Goal: Task Accomplishment & Management: Complete application form

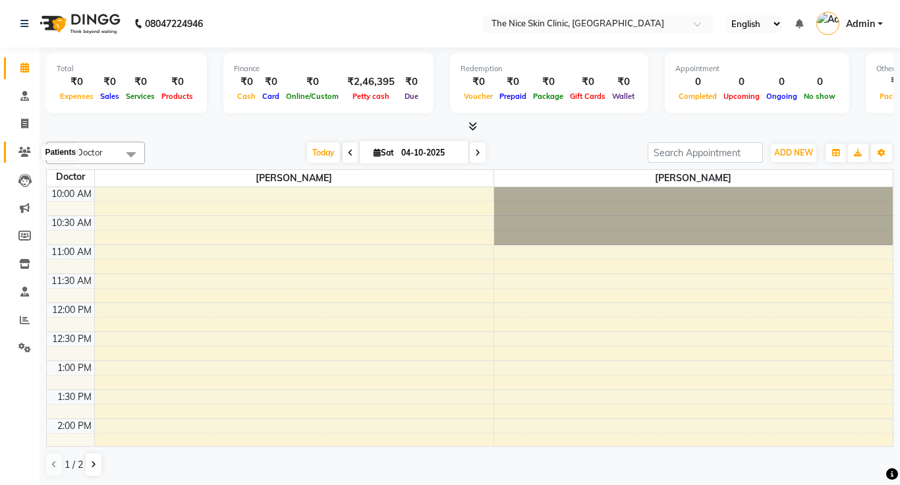
click at [25, 149] on icon at bounding box center [24, 152] width 13 height 10
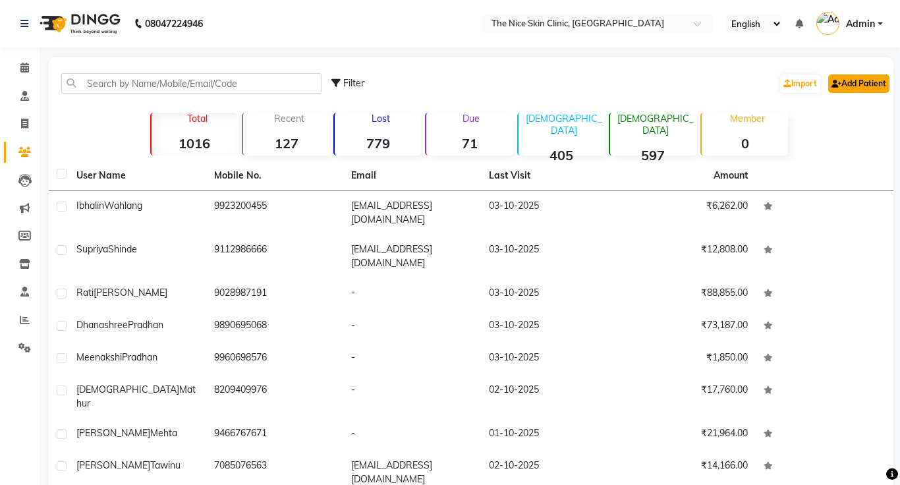
click at [869, 86] on link "Add Patient" at bounding box center [858, 83] width 61 height 18
select select "22"
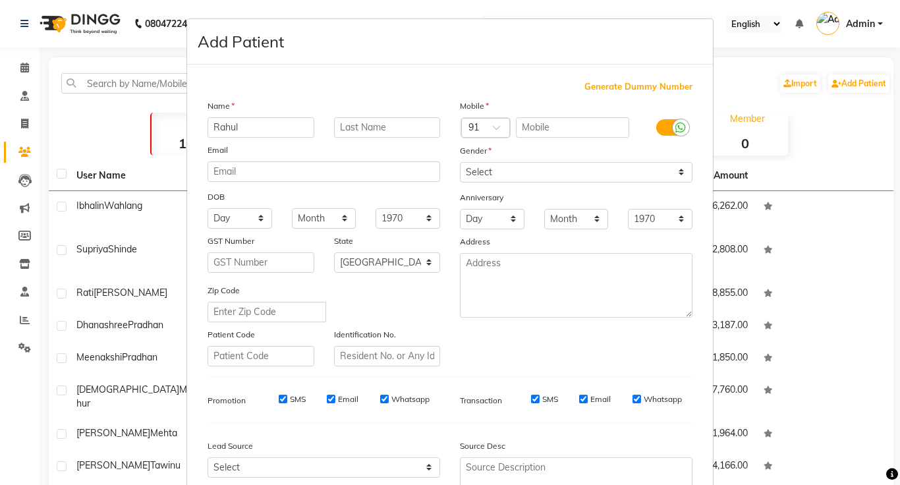
type input "Rahul"
click at [418, 132] on input "text" at bounding box center [387, 127] width 107 height 20
type input "[PERSON_NAME]"
click at [549, 129] on input "text" at bounding box center [573, 127] width 114 height 20
type input "9545457464"
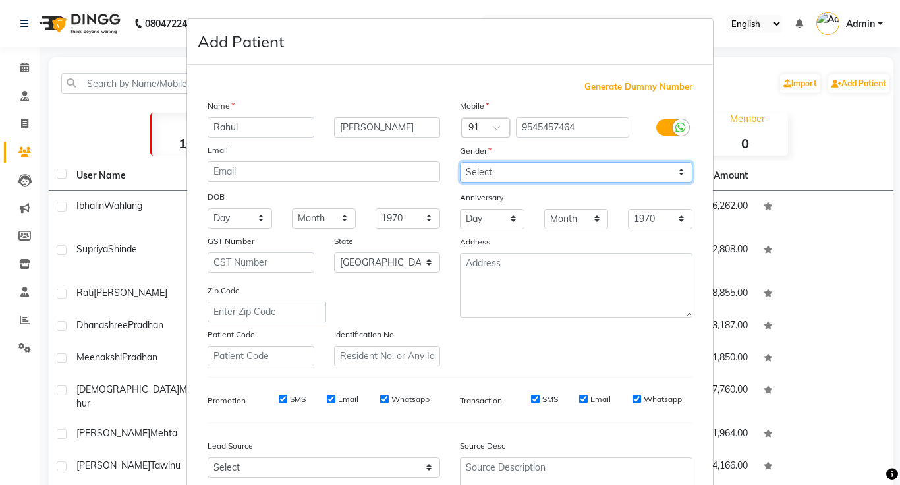
click at [605, 177] on select "Select [DEMOGRAPHIC_DATA] [DEMOGRAPHIC_DATA] Other Prefer Not To Say" at bounding box center [576, 172] width 233 height 20
select select "[DEMOGRAPHIC_DATA]"
click at [460, 162] on select "Select [DEMOGRAPHIC_DATA] [DEMOGRAPHIC_DATA] Other Prefer Not To Say" at bounding box center [576, 172] width 233 height 20
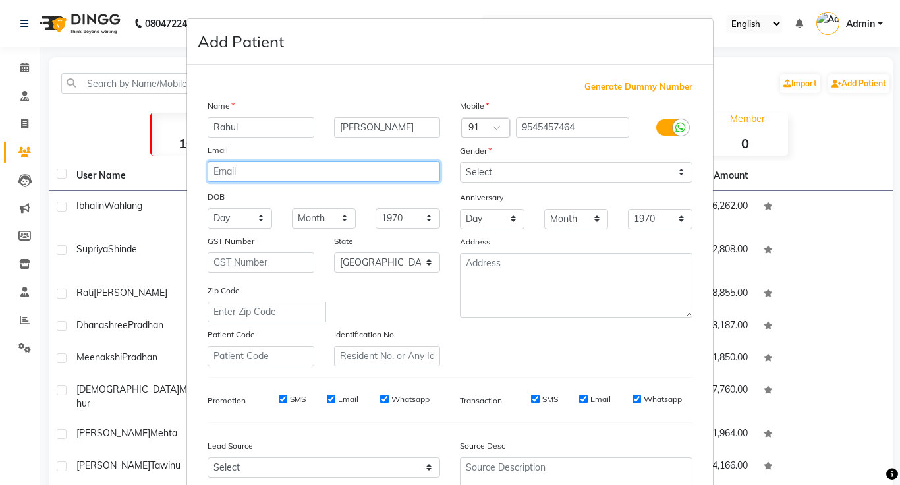
click at [318, 172] on input "email" at bounding box center [324, 171] width 233 height 20
type input "[EMAIL_ADDRESS][DOMAIN_NAME]"
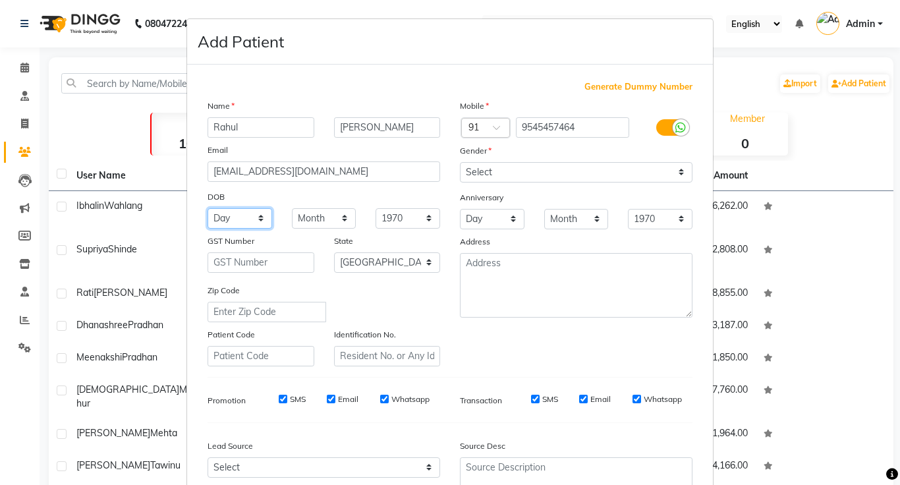
click at [238, 219] on select "Day 01 02 03 04 05 06 07 08 09 10 11 12 13 14 15 16 17 18 19 20 21 22 23 24 25 …" at bounding box center [240, 218] width 65 height 20
select select "27"
click at [208, 208] on select "Day 01 02 03 04 05 06 07 08 09 10 11 12 13 14 15 16 17 18 19 20 21 22 23 24 25 …" at bounding box center [240, 218] width 65 height 20
click at [329, 218] on select "Month January February March April May June July August September October Novem…" at bounding box center [324, 218] width 65 height 20
select select "02"
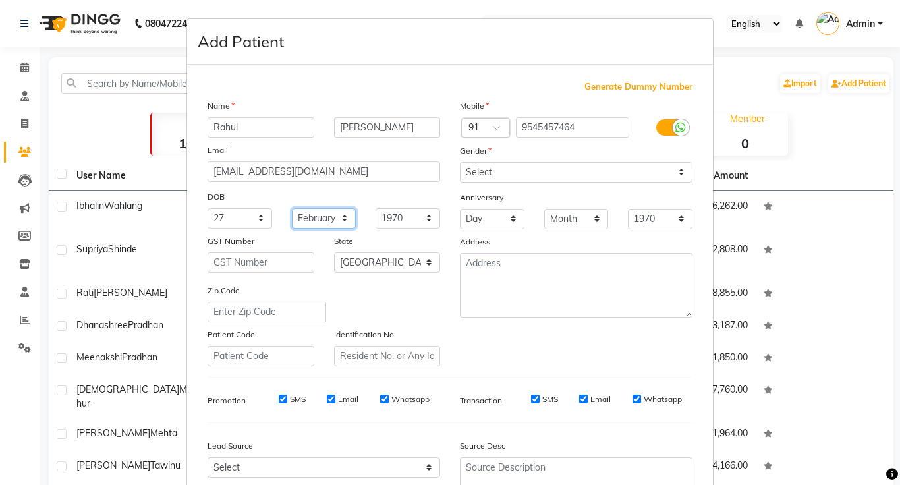
click at [292, 208] on select "Month January February March April May June July August September October Novem…" at bounding box center [324, 218] width 65 height 20
click at [411, 223] on select "1940 1941 1942 1943 1944 1945 1946 1947 1948 1949 1950 1951 1952 1953 1954 1955…" at bounding box center [408, 218] width 65 height 20
select select "1997"
click at [376, 208] on select "1940 1941 1942 1943 1944 1945 1946 1947 1948 1949 1950 1951 1952 1953 1954 1955…" at bounding box center [408, 218] width 65 height 20
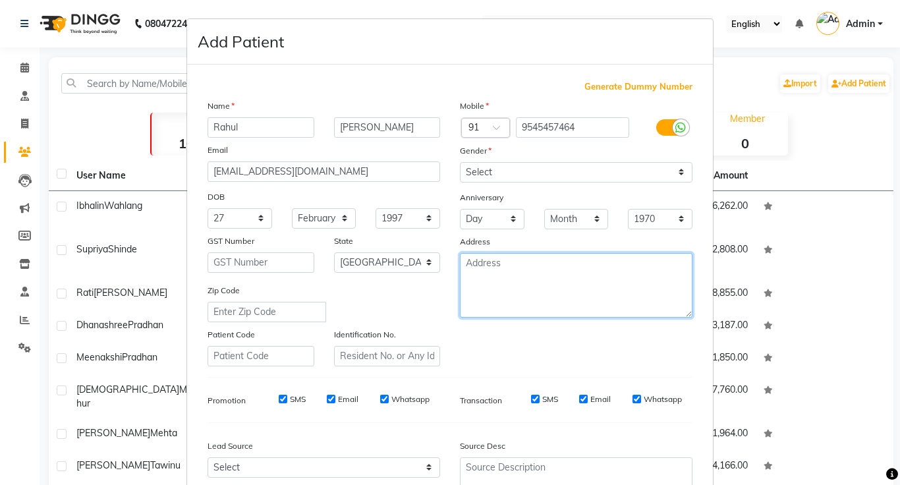
click at [504, 264] on textarea at bounding box center [576, 285] width 233 height 65
click at [542, 263] on textarea "Mayurya Society, [GEOGRAPHIC_DATA], [PERSON_NAME][GEOGRAPHIC_DATA]" at bounding box center [576, 285] width 233 height 65
click at [594, 281] on textarea "Mayurya Society, [GEOGRAPHIC_DATA][PERSON_NAME], [PERSON_NAME][GEOGRAPHIC_DATA]" at bounding box center [576, 285] width 233 height 65
click at [633, 263] on textarea "Mayurya Society, [GEOGRAPHIC_DATA][PERSON_NAME]," at bounding box center [576, 285] width 233 height 65
click at [599, 273] on textarea "Mayurya Society, [GEOGRAPHIC_DATA][PERSON_NAME]," at bounding box center [576, 285] width 233 height 65
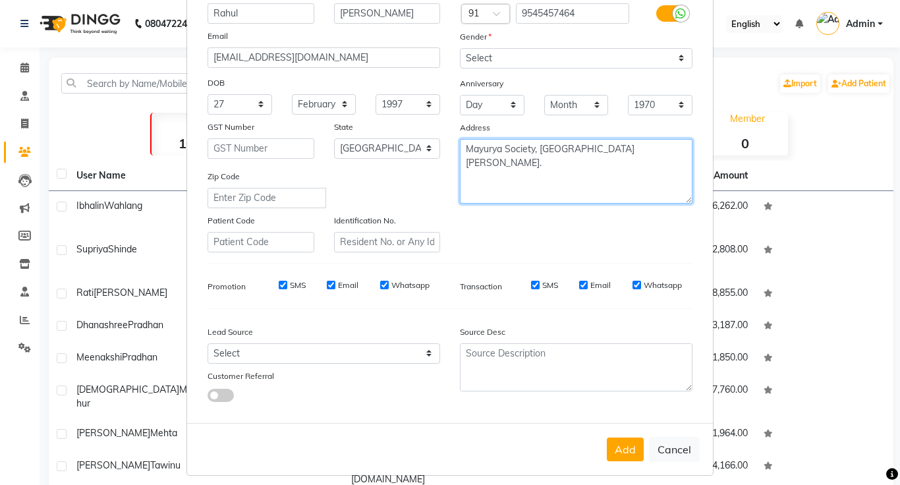
scroll to position [123, 0]
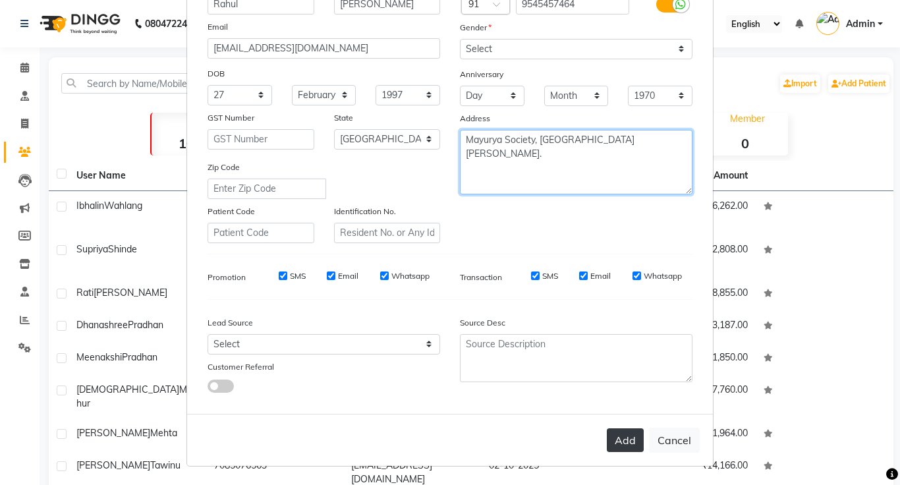
type textarea "Mayurya Society, [GEOGRAPHIC_DATA][PERSON_NAME]."
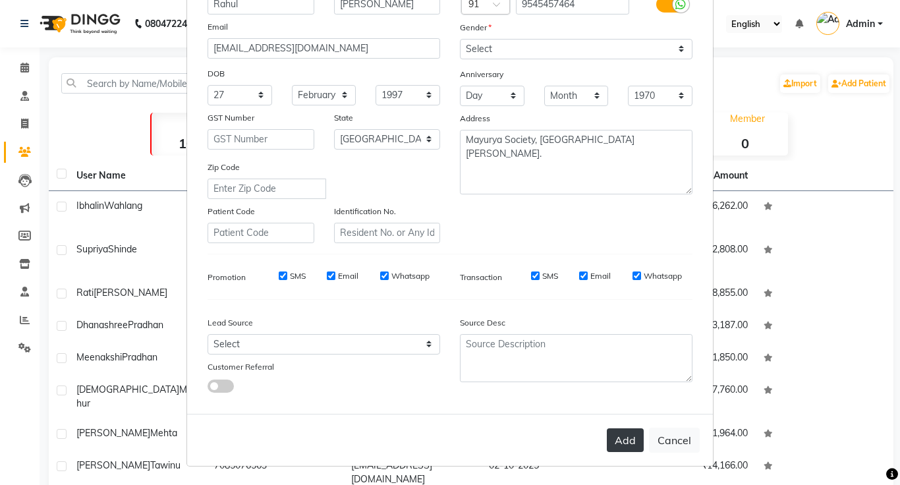
click at [629, 446] on button "Add" at bounding box center [625, 440] width 37 height 24
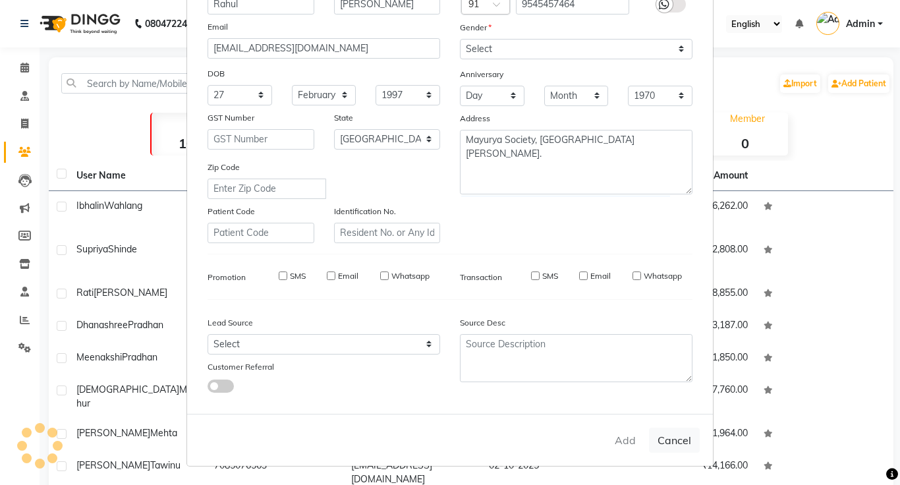
select select
select select "null"
select select
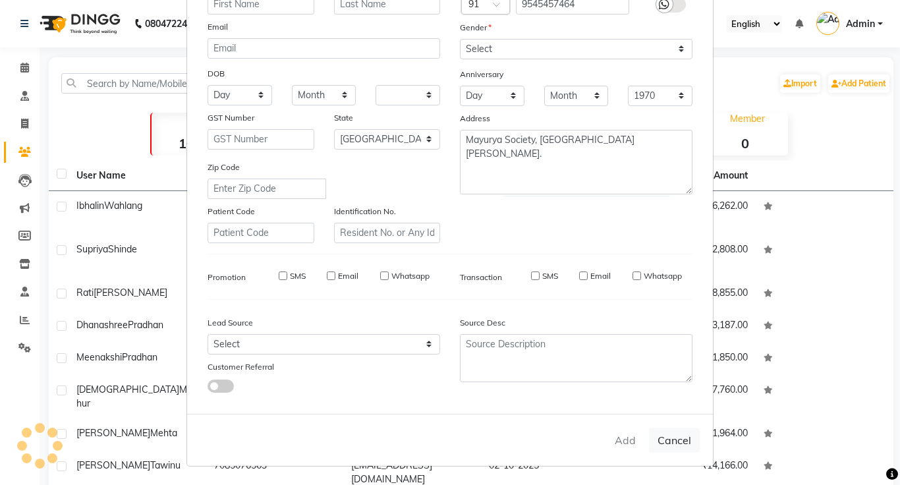
select select
checkbox input "false"
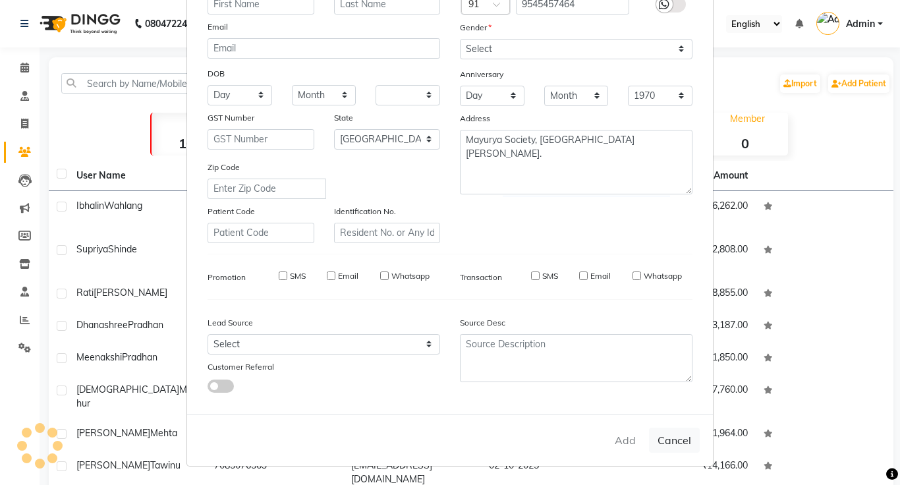
checkbox input "false"
